Goal: Information Seeking & Learning: Learn about a topic

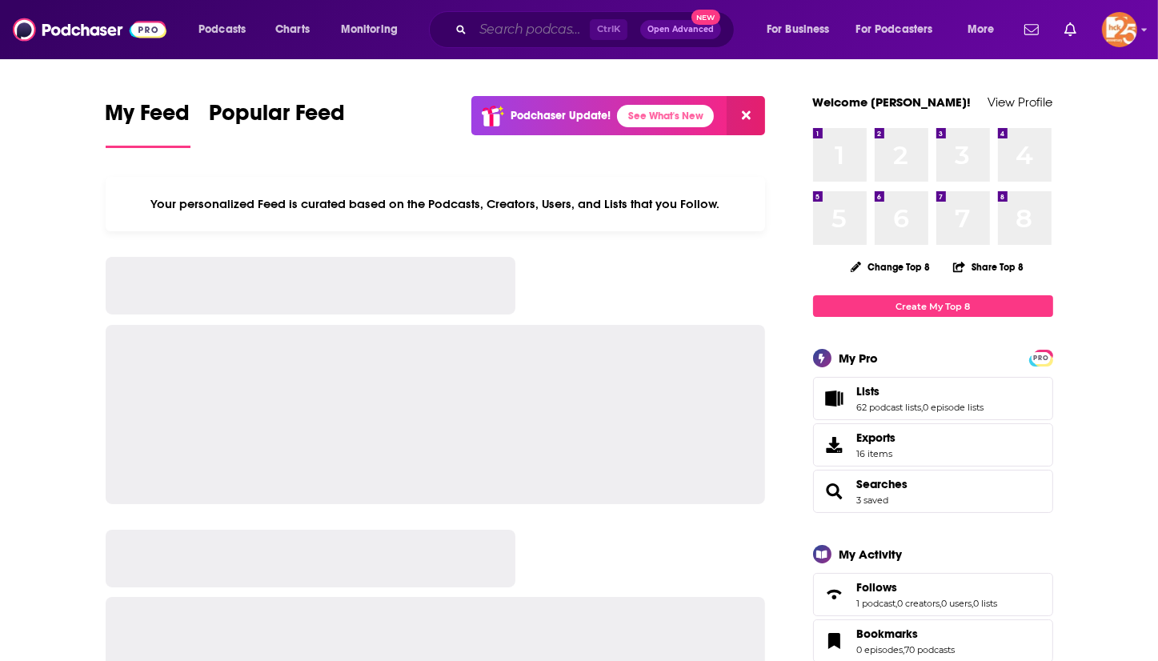
click at [508, 34] on input "Search podcasts, credits, & more..." at bounding box center [531, 30] width 117 height 26
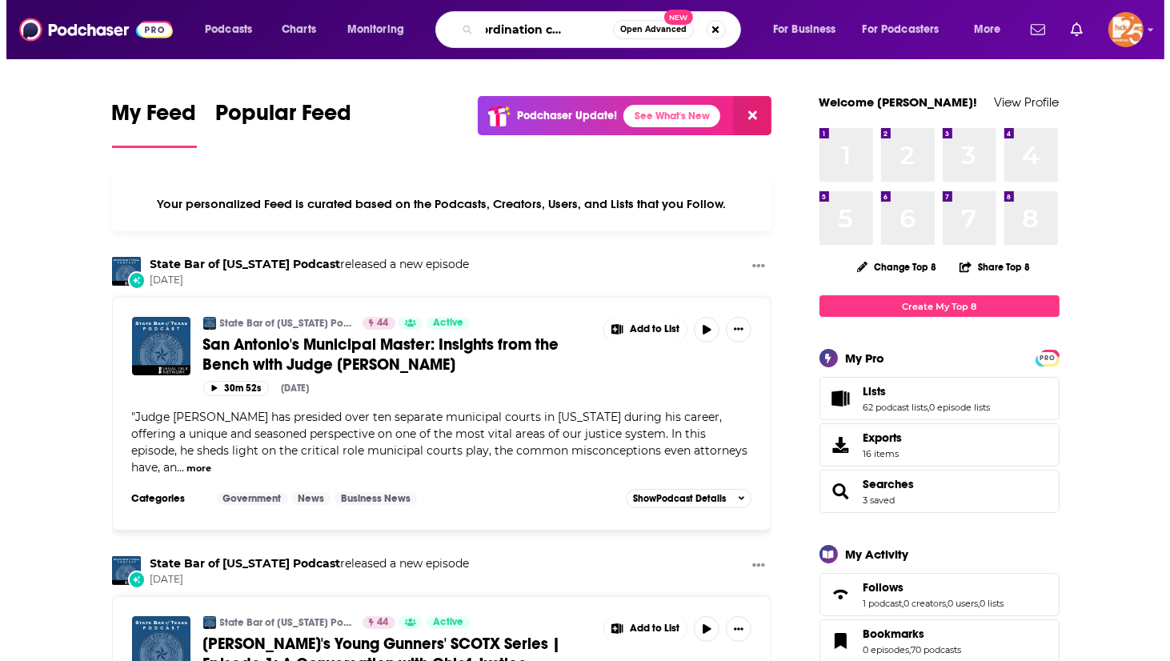
scroll to position [0, 58]
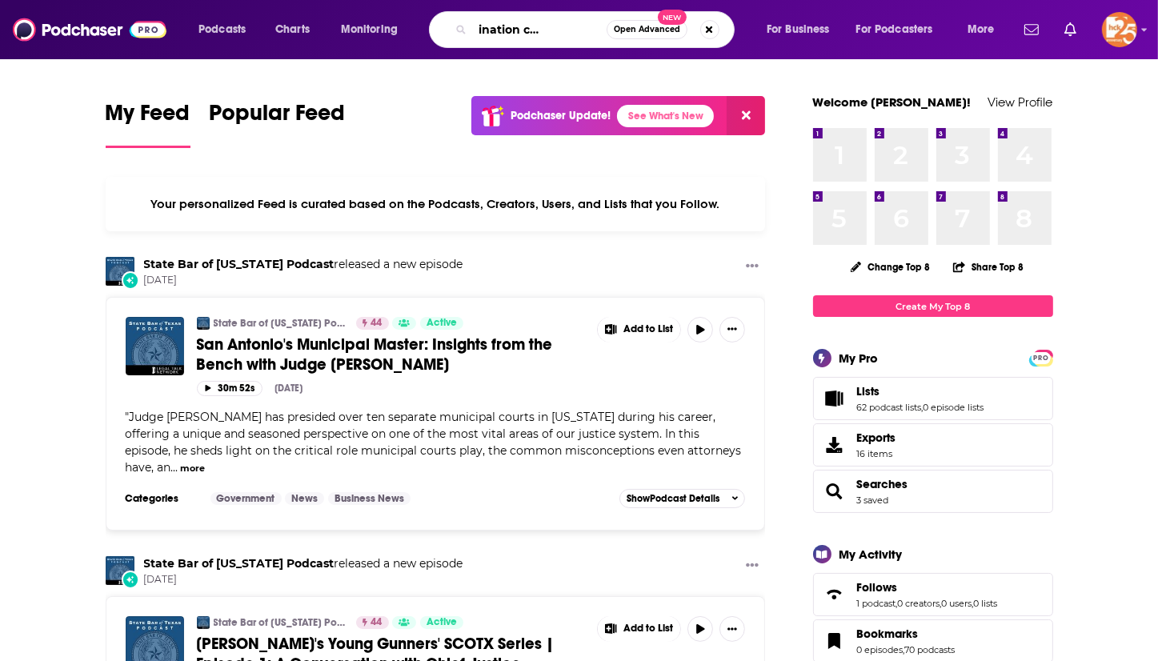
type input "the coordination conversation"
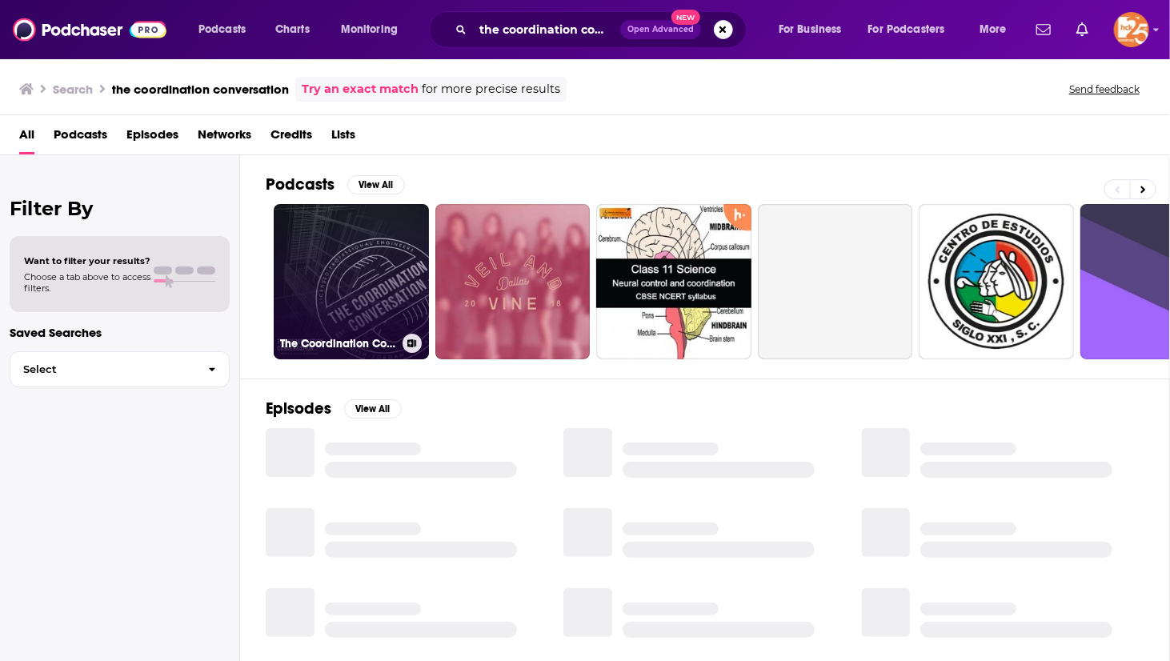
click at [349, 279] on link "The Coordination Conversation" at bounding box center [351, 281] width 155 height 155
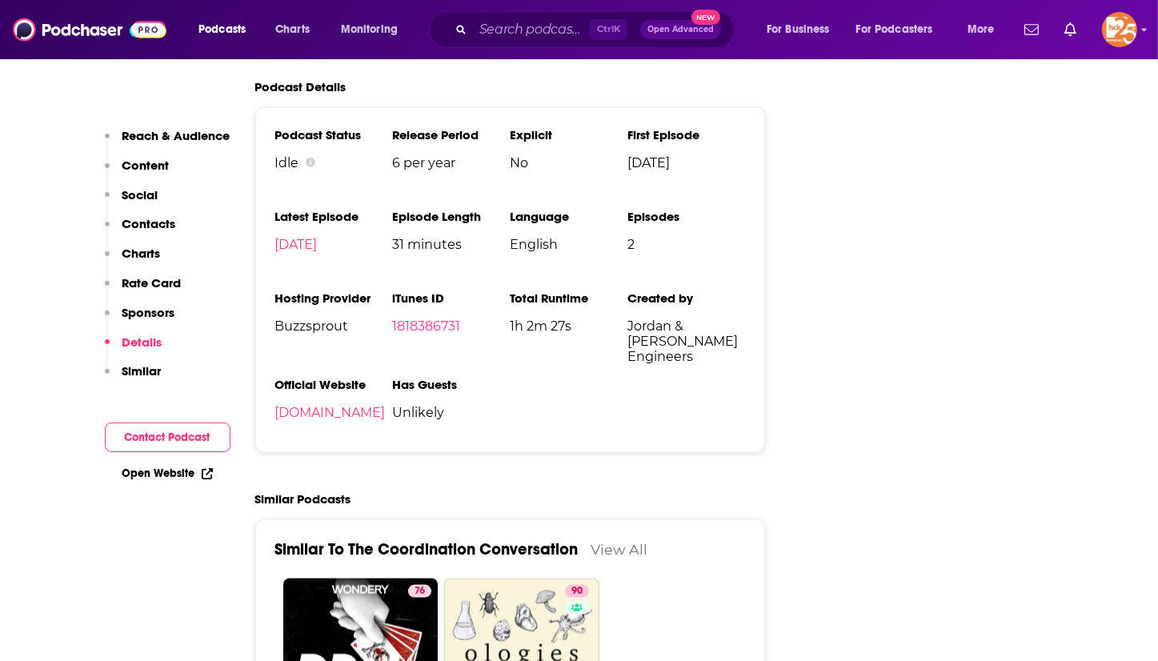
scroll to position [2000, 0]
click at [386, 411] on link "[DOMAIN_NAME]" at bounding box center [330, 411] width 110 height 15
